Goal: Information Seeking & Learning: Check status

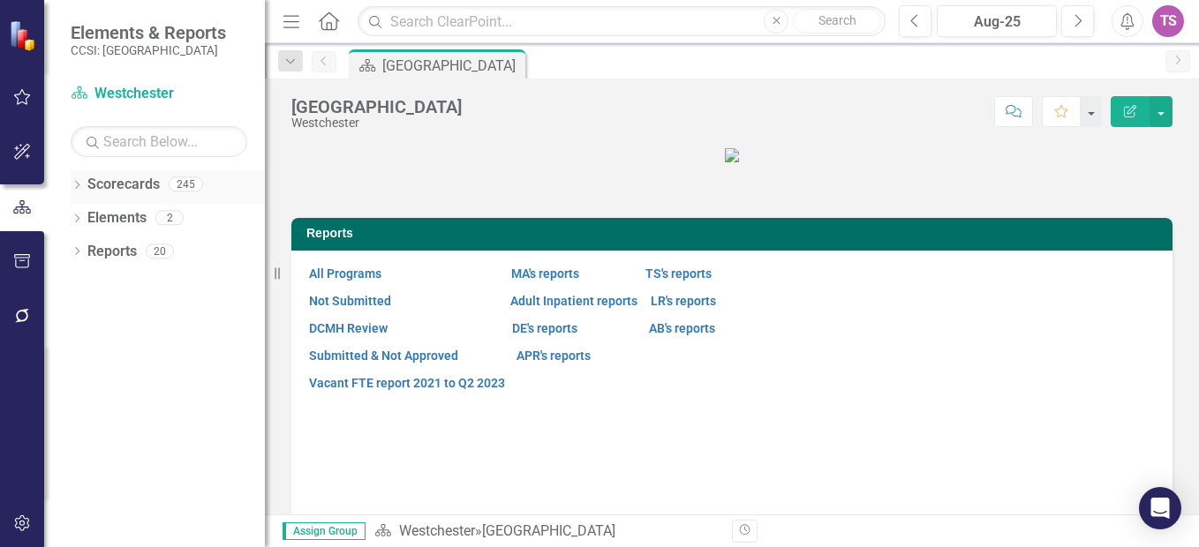
click at [84, 181] on div "Dropdown Scorecards 245" at bounding box center [168, 187] width 194 height 34
click at [74, 185] on icon "Dropdown" at bounding box center [77, 187] width 12 height 10
click at [118, 220] on link "Westchester" at bounding box center [181, 218] width 168 height 20
click at [87, 217] on icon "Dropdown" at bounding box center [85, 217] width 13 height 11
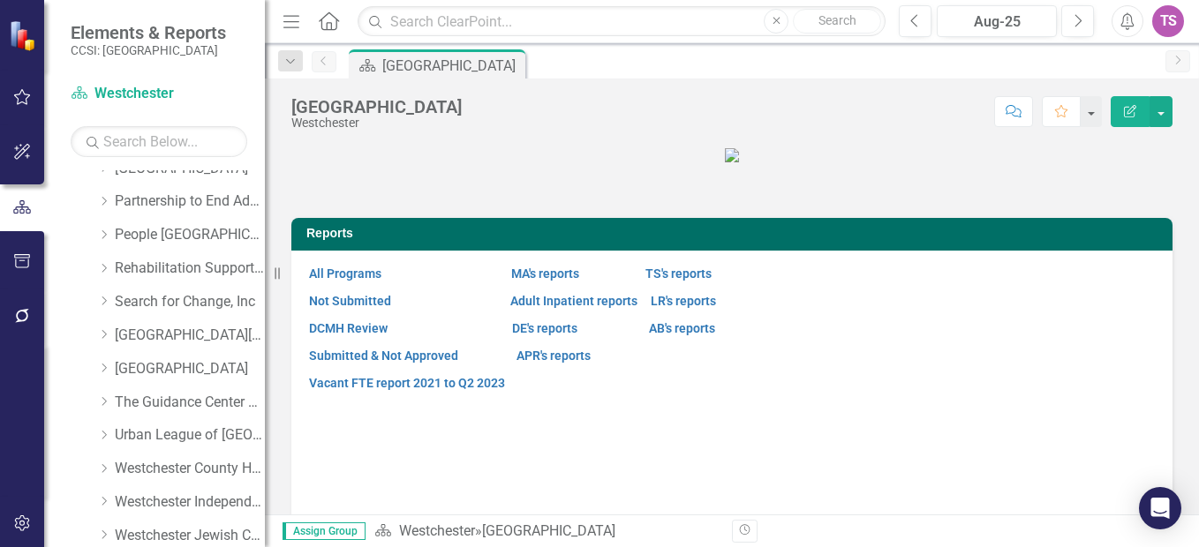
scroll to position [959, 0]
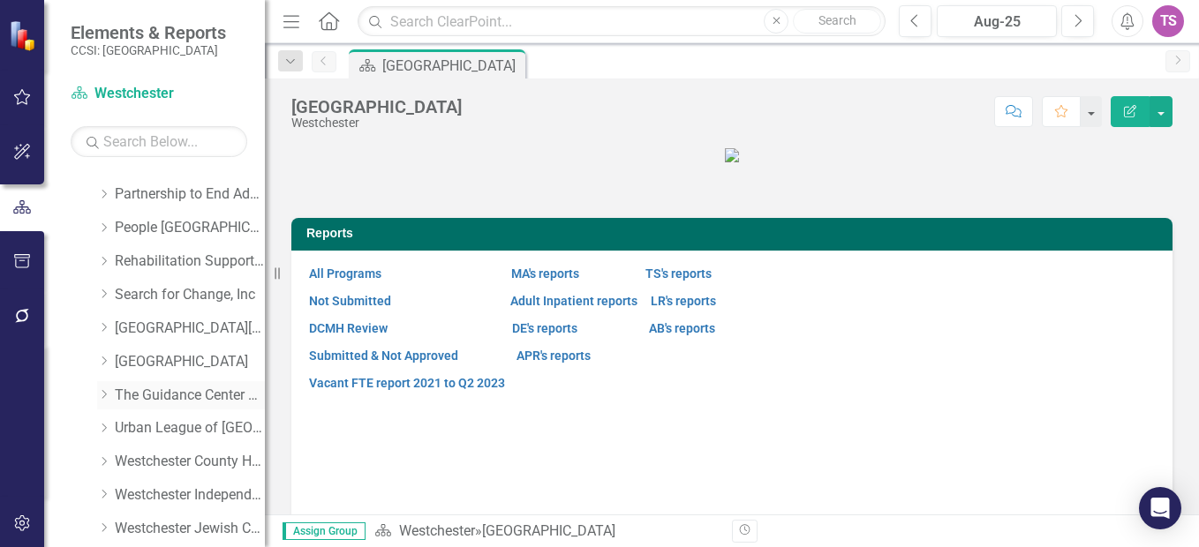
click at [187, 391] on link "The Guidance Center of [GEOGRAPHIC_DATA]" at bounding box center [190, 396] width 150 height 20
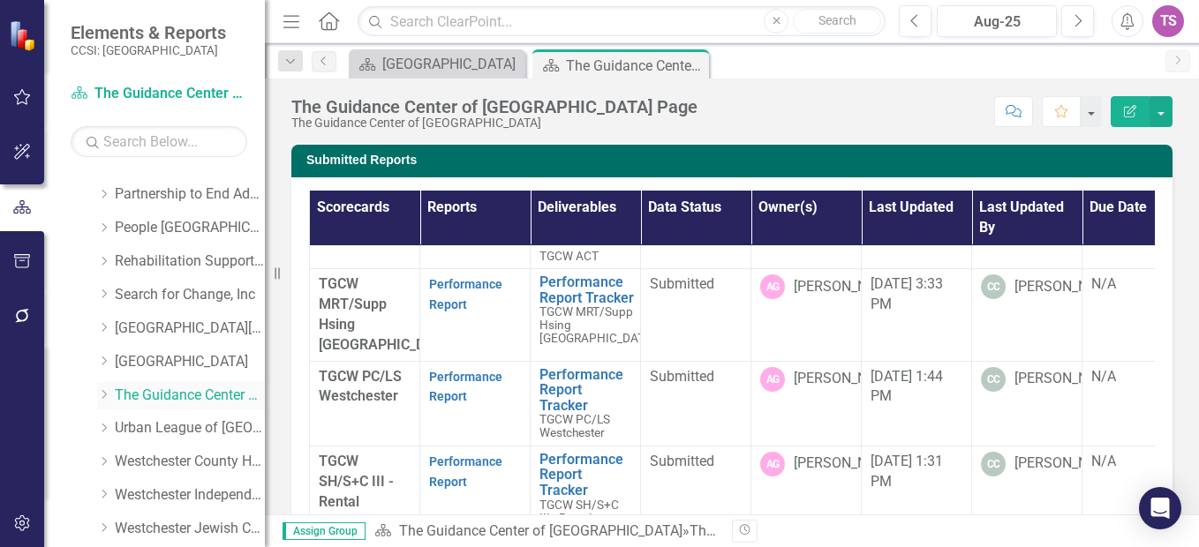
click at [107, 392] on icon "Dropdown" at bounding box center [103, 394] width 13 height 11
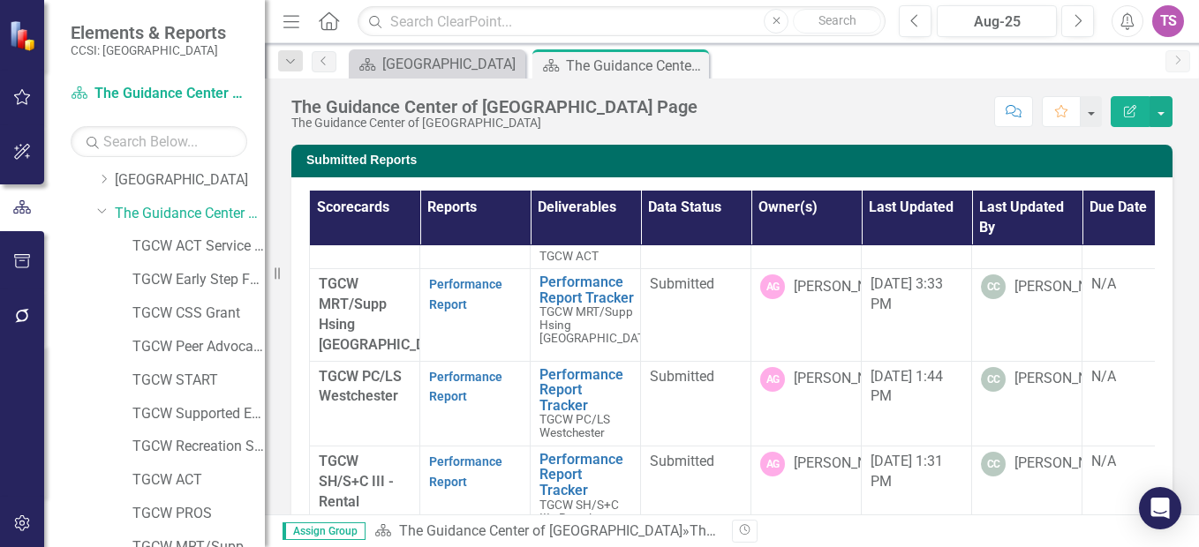
scroll to position [1141, 0]
click at [191, 378] on link "TGCW START" at bounding box center [198, 380] width 132 height 20
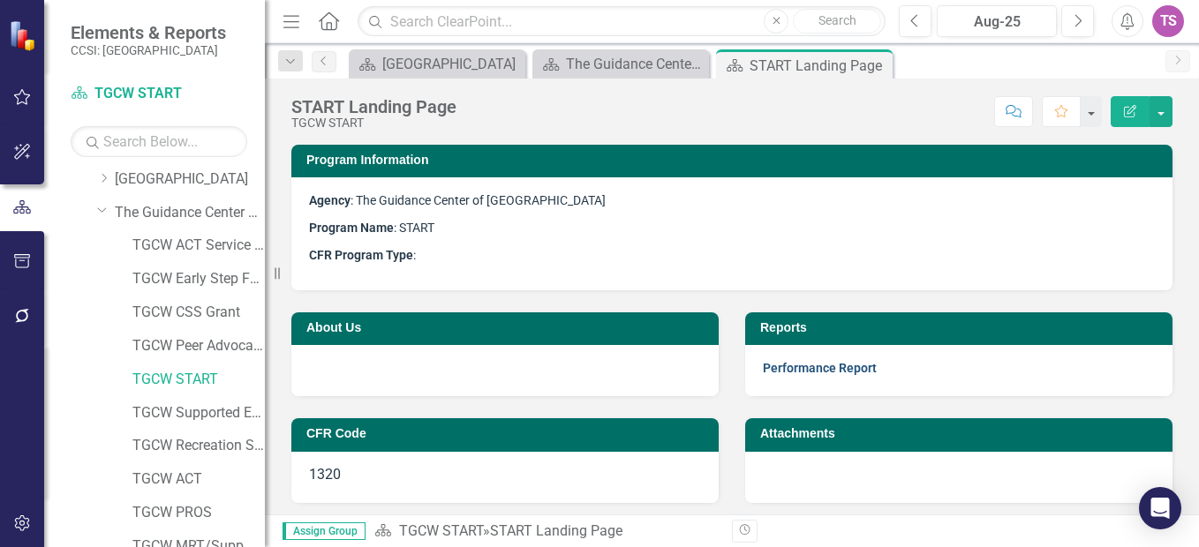
click at [779, 367] on link "Performance Report" at bounding box center [820, 368] width 114 height 14
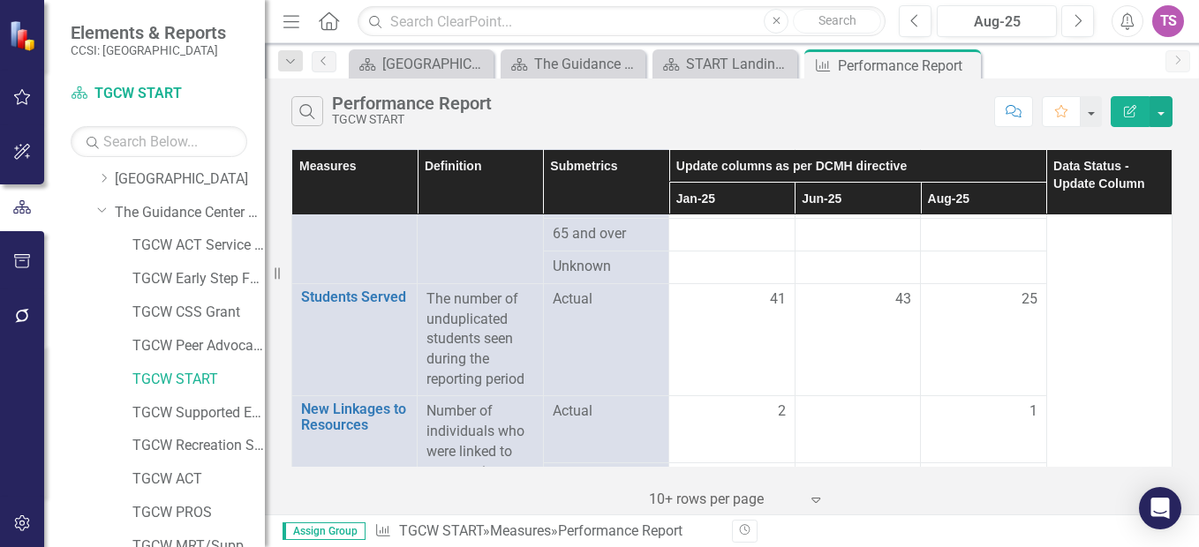
scroll to position [877, 0]
click at [920, 14] on icon "Previous" at bounding box center [915, 21] width 10 height 16
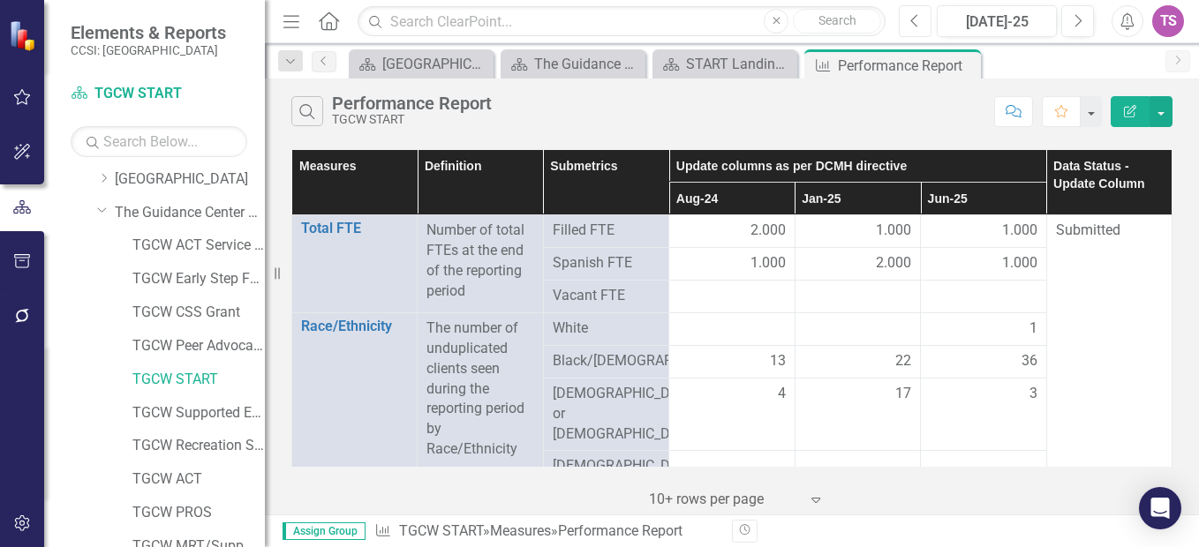
click at [920, 14] on icon "Previous" at bounding box center [915, 21] width 10 height 16
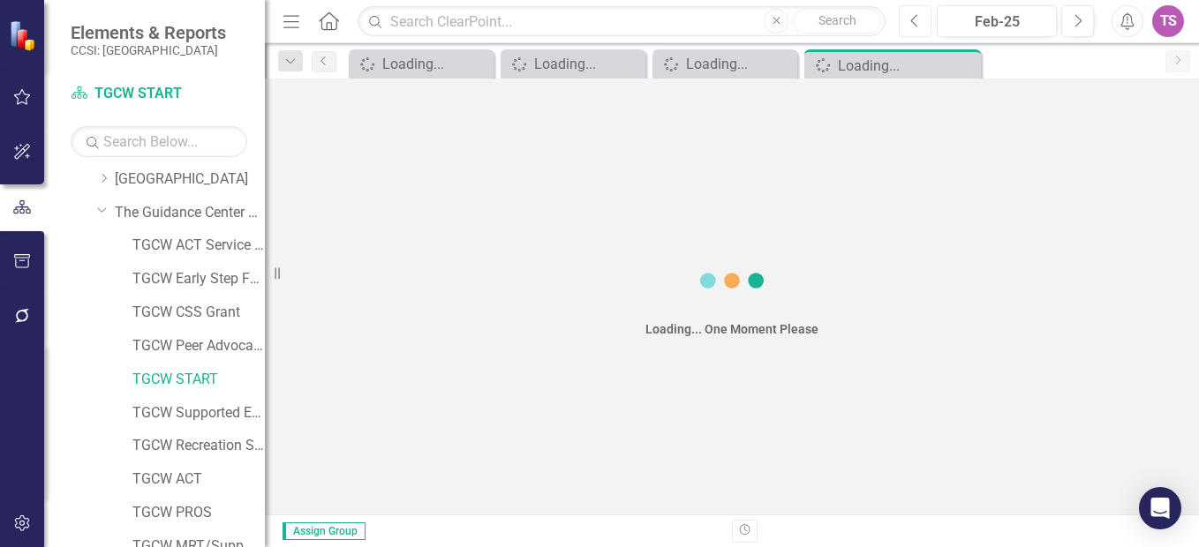
click at [920, 14] on icon "Previous" at bounding box center [915, 21] width 10 height 16
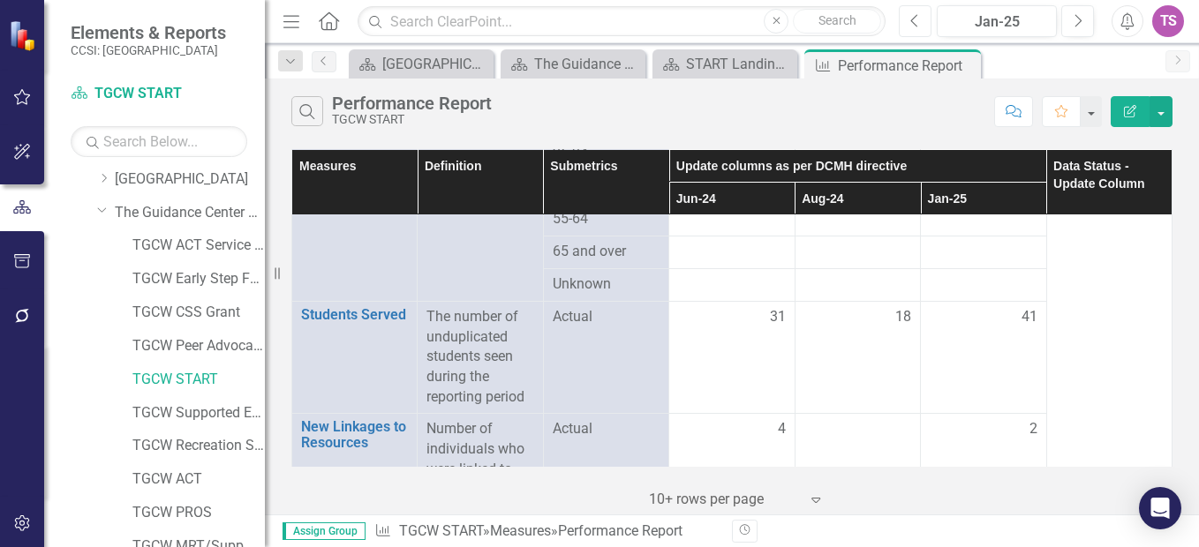
scroll to position [862, 0]
click at [909, 14] on button "Previous" at bounding box center [915, 21] width 33 height 32
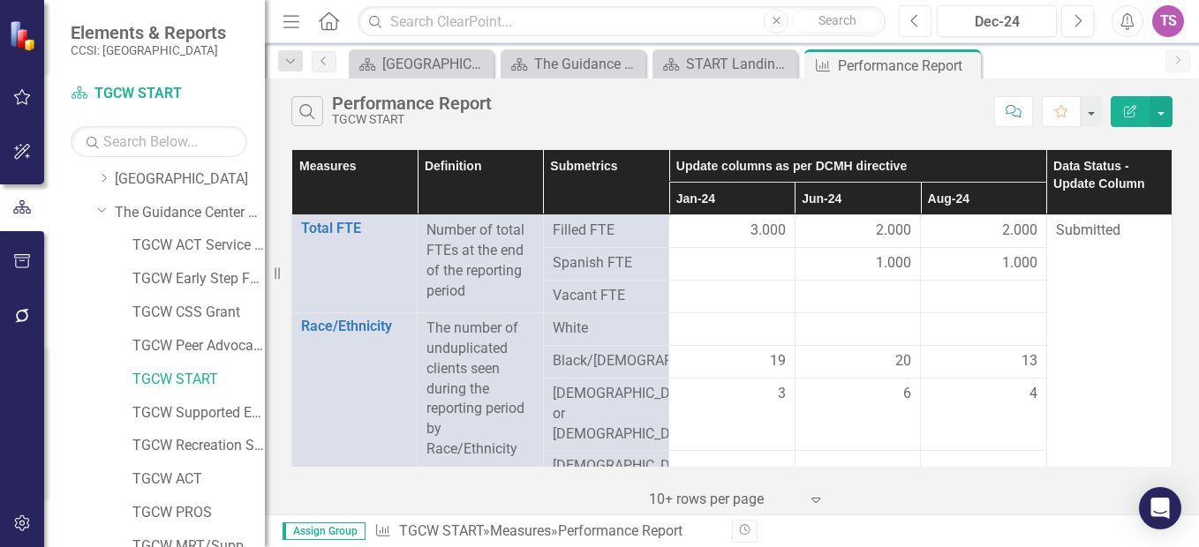
click at [909, 14] on button "Previous" at bounding box center [915, 21] width 33 height 32
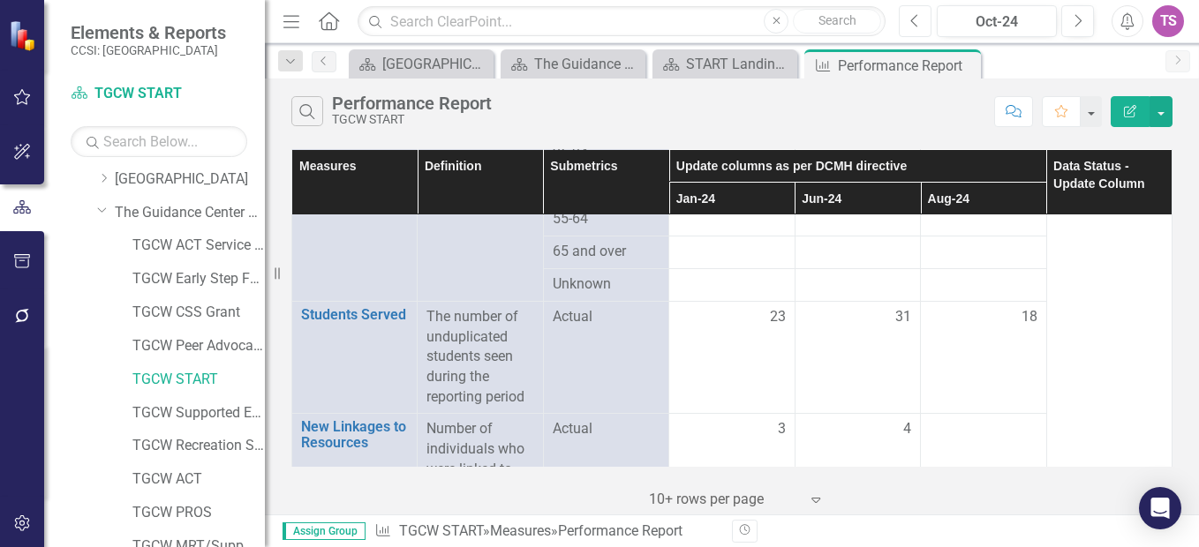
scroll to position [862, 0]
click at [918, 19] on icon "Previous" at bounding box center [915, 21] width 10 height 16
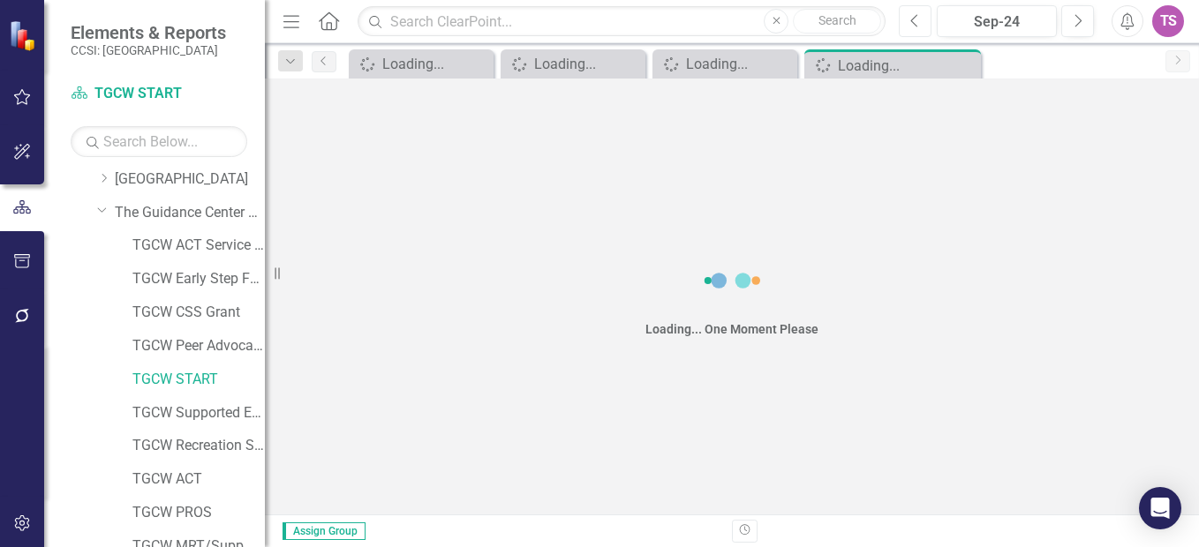
click at [918, 19] on icon "Previous" at bounding box center [915, 21] width 10 height 16
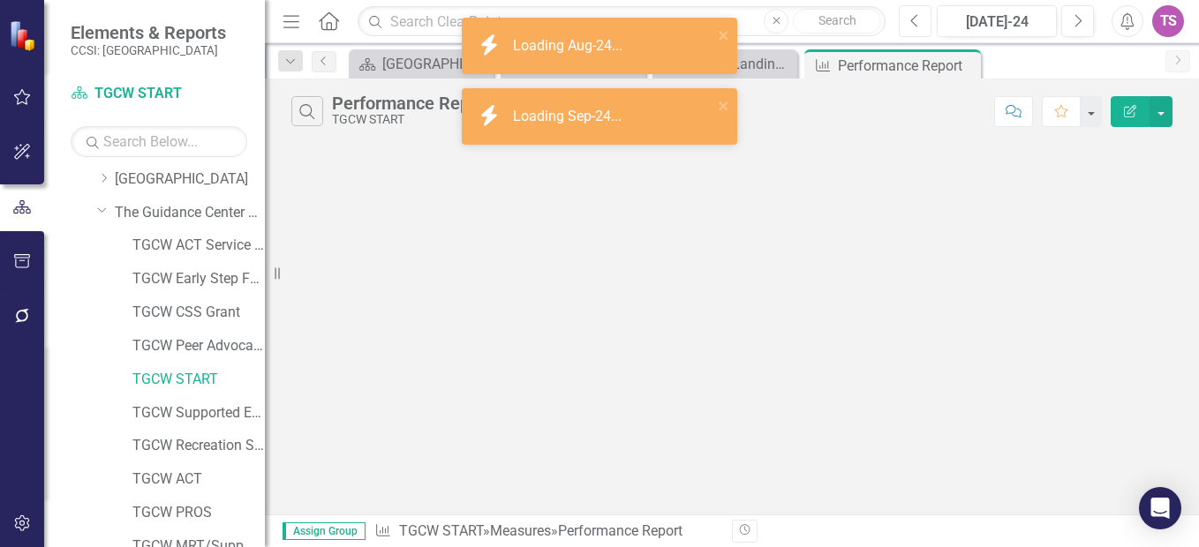
click at [918, 19] on icon "Previous" at bounding box center [915, 21] width 10 height 16
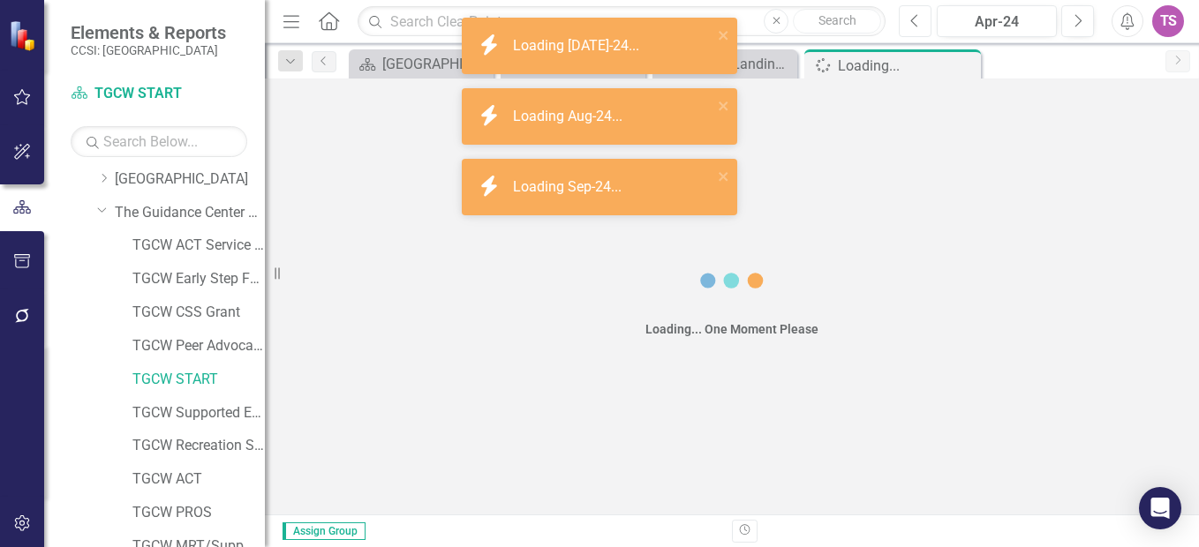
click at [918, 19] on icon "Previous" at bounding box center [915, 21] width 10 height 16
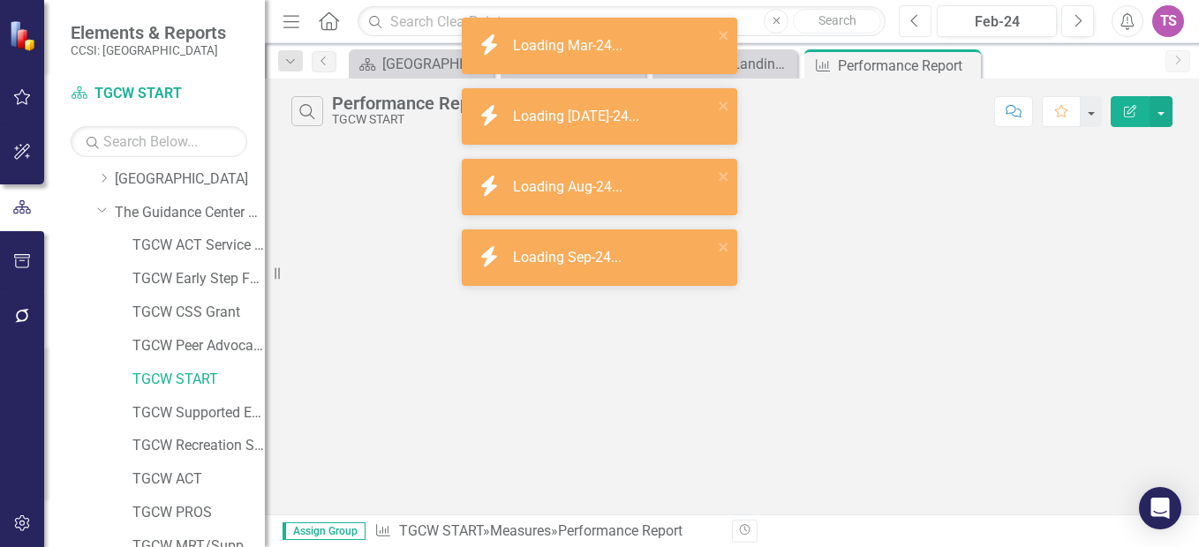
click at [918, 19] on icon "Previous" at bounding box center [915, 21] width 10 height 16
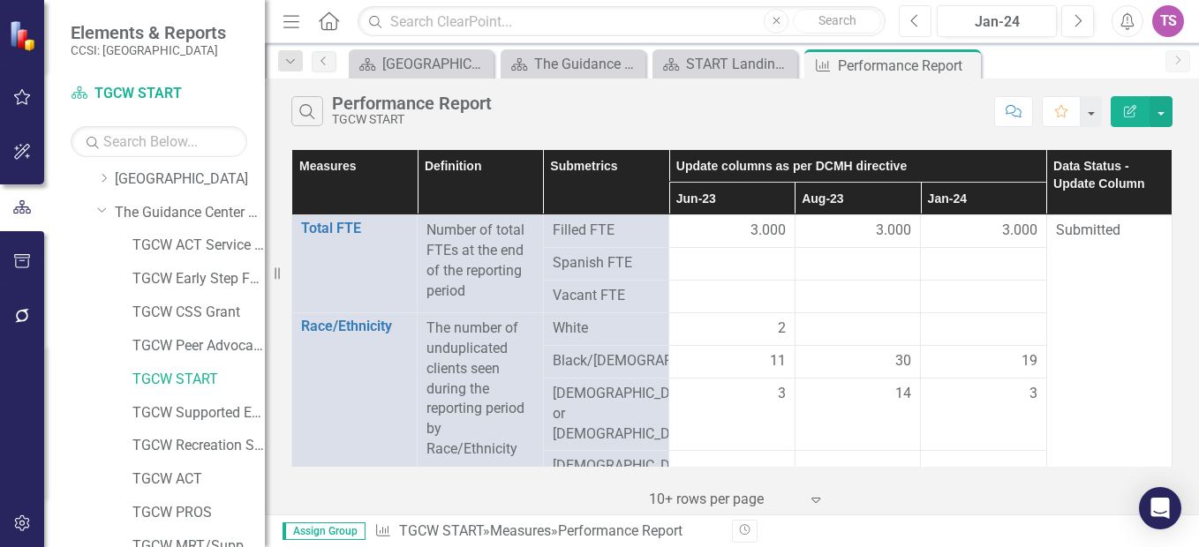
click at [918, 19] on icon "Previous" at bounding box center [915, 21] width 10 height 16
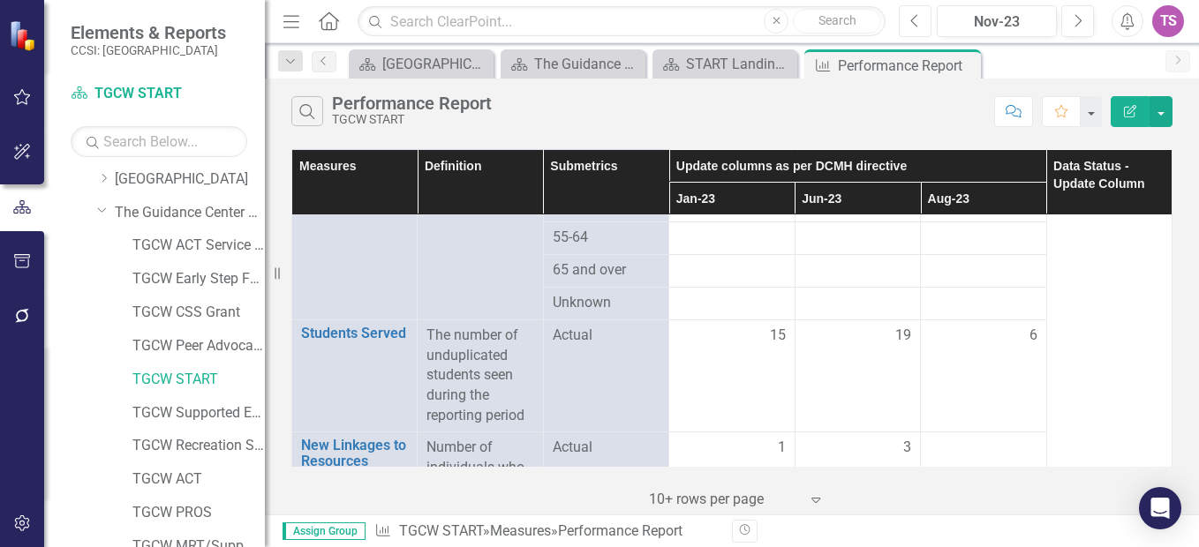
scroll to position [841, 0]
click at [1087, 19] on button "Next" at bounding box center [1077, 21] width 33 height 32
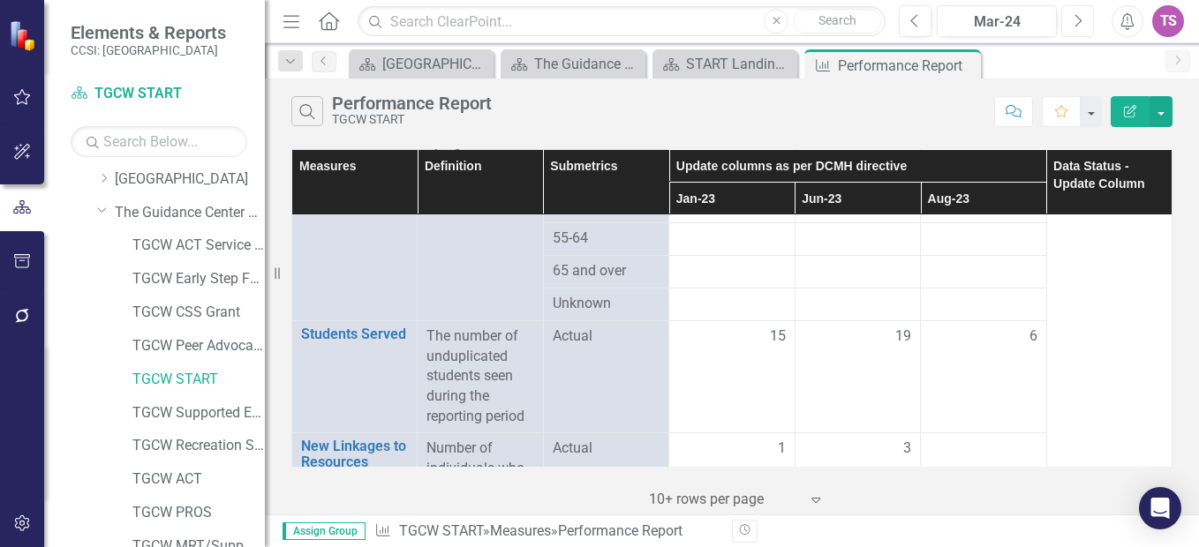
click at [1087, 19] on button "Next" at bounding box center [1077, 21] width 33 height 32
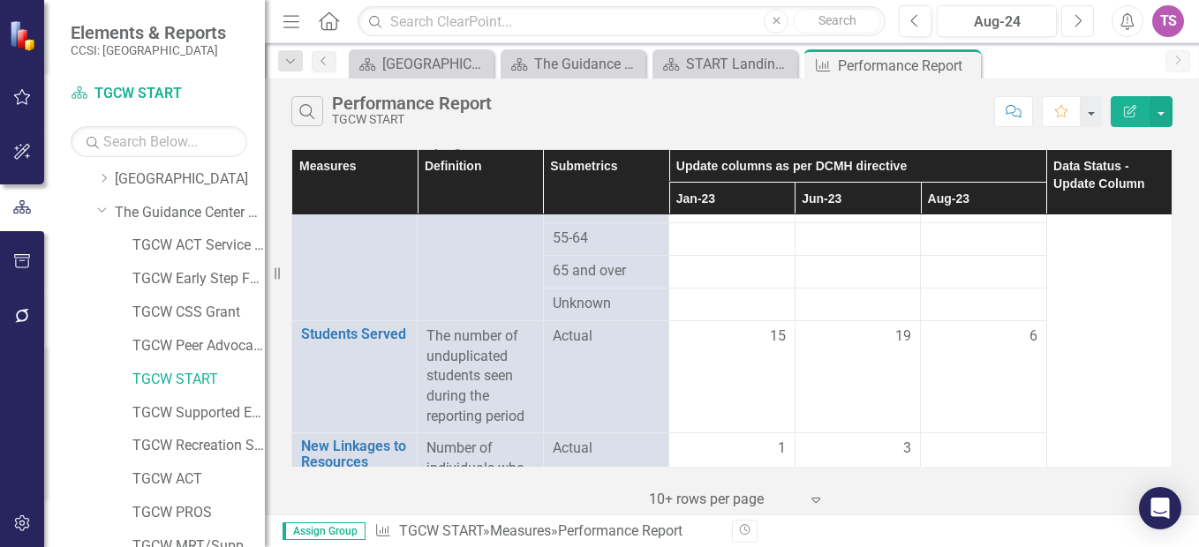
click at [1087, 19] on button "Next" at bounding box center [1077, 21] width 33 height 32
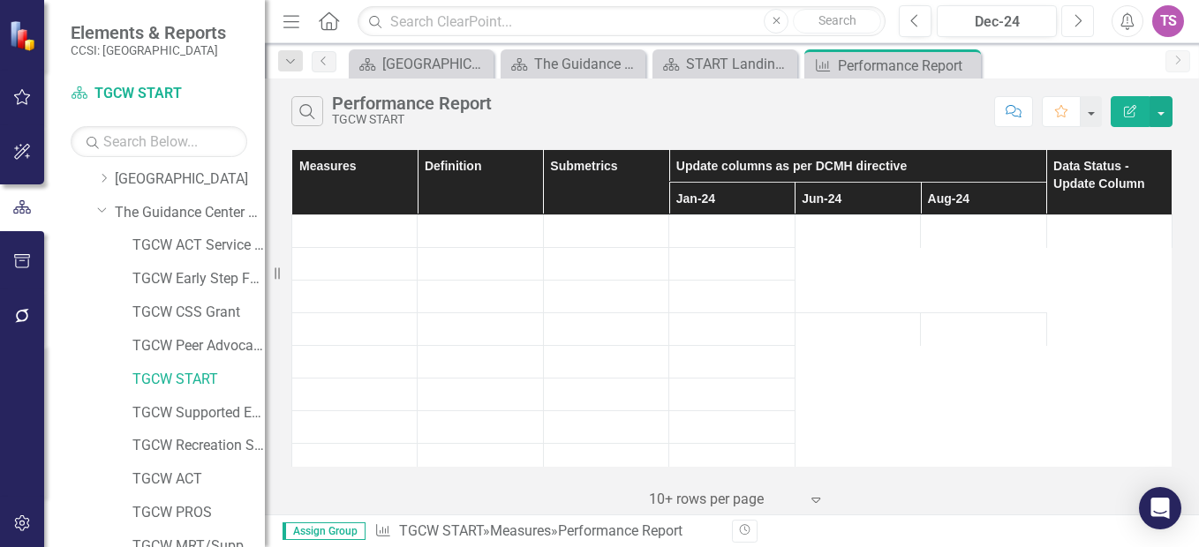
click at [1087, 19] on button "Next" at bounding box center [1077, 21] width 33 height 32
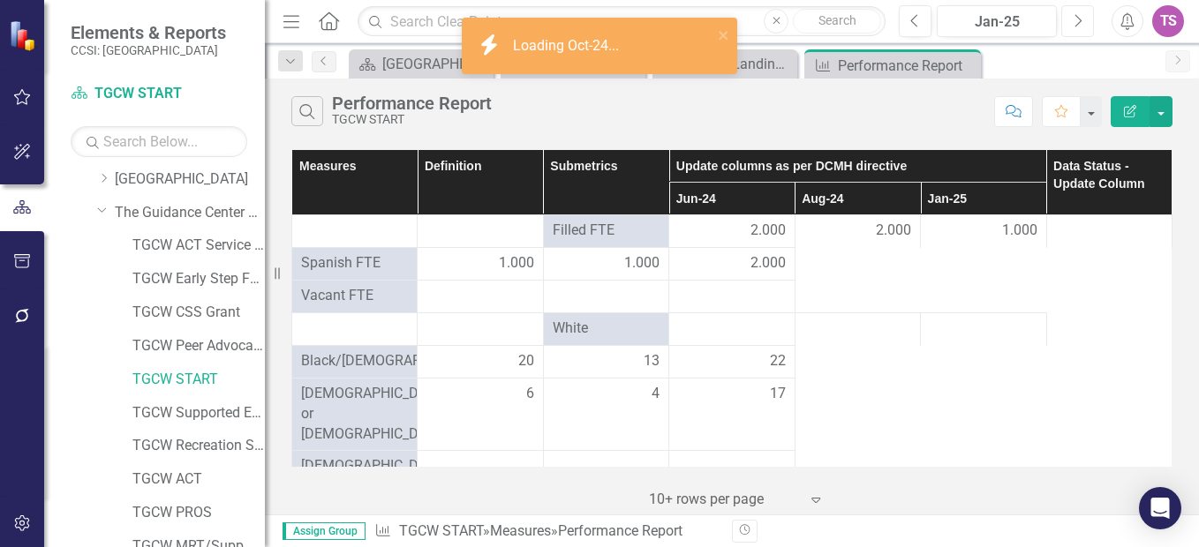
click at [1087, 19] on button "Next" at bounding box center [1077, 21] width 33 height 32
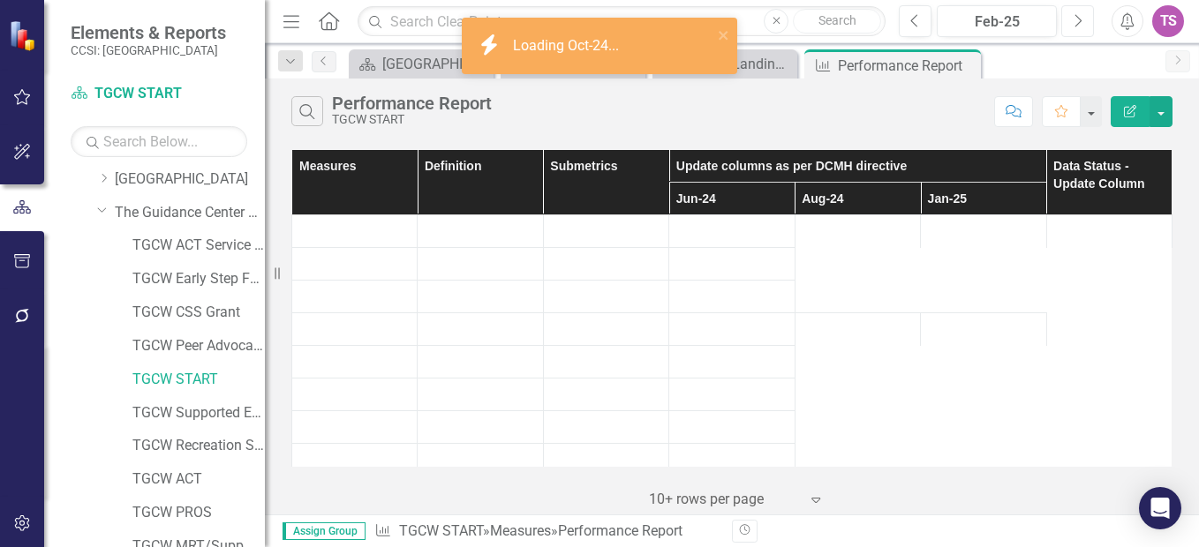
click at [1087, 19] on button "Next" at bounding box center [1077, 21] width 33 height 32
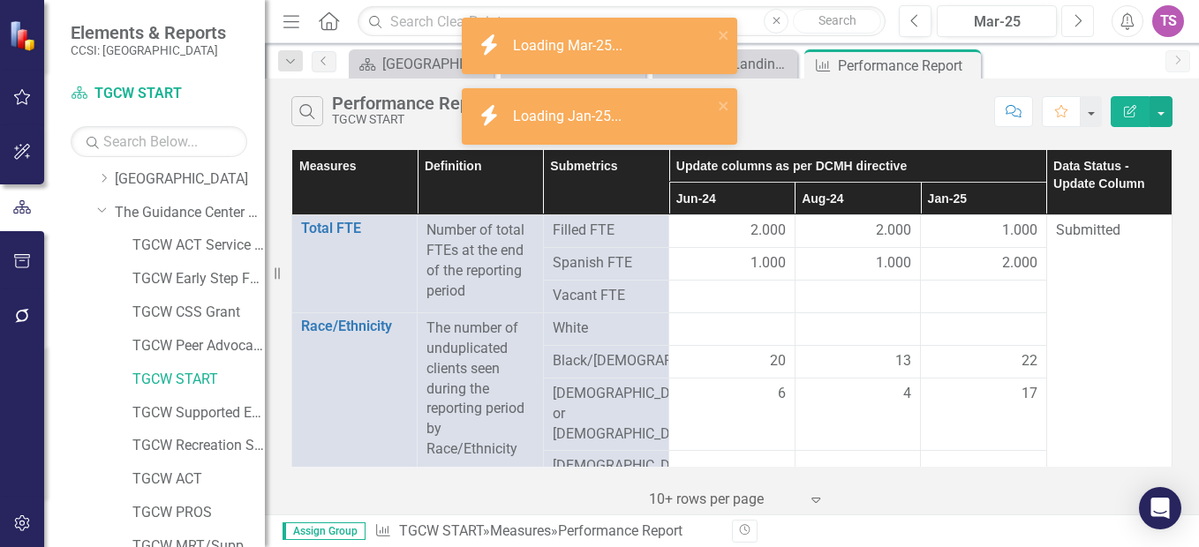
click at [1087, 19] on button "Next" at bounding box center [1077, 21] width 33 height 32
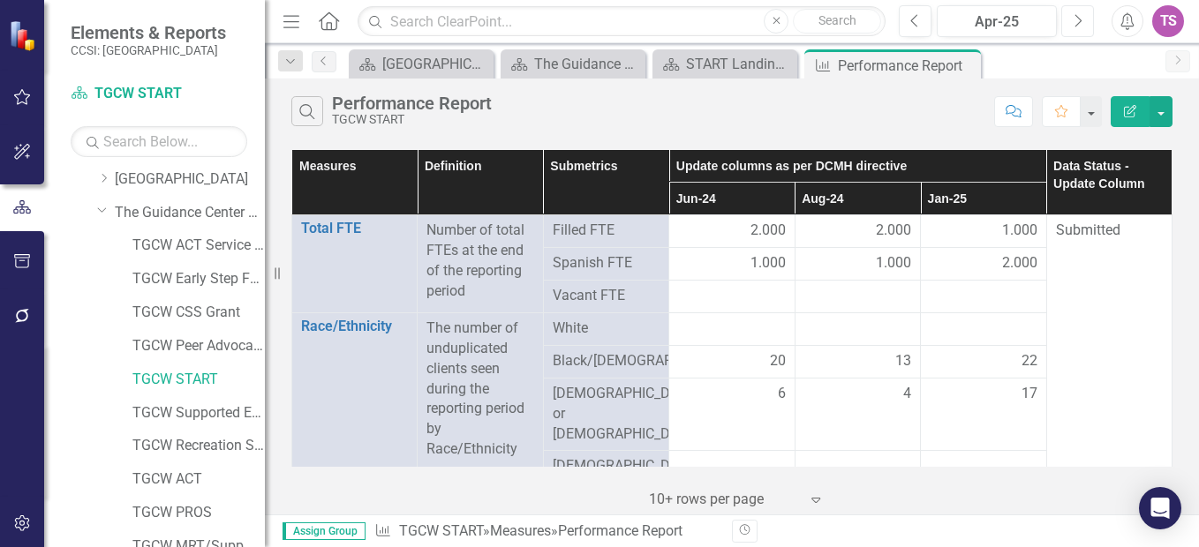
click at [1087, 19] on button "Next" at bounding box center [1077, 21] width 33 height 32
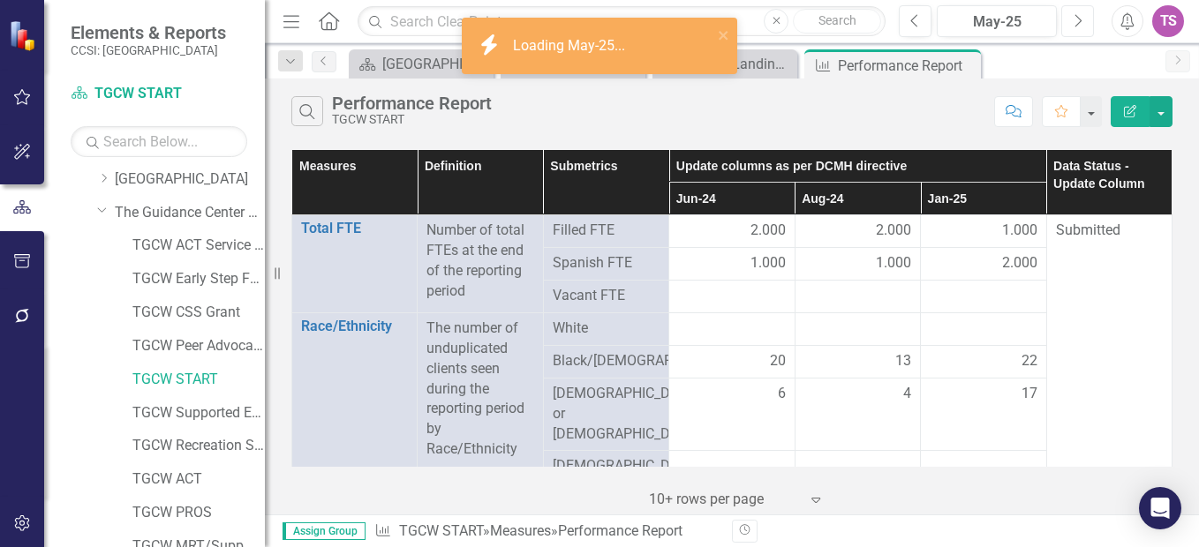
click at [1087, 19] on button "Next" at bounding box center [1077, 21] width 33 height 32
